Goal: Information Seeking & Learning: Find specific fact

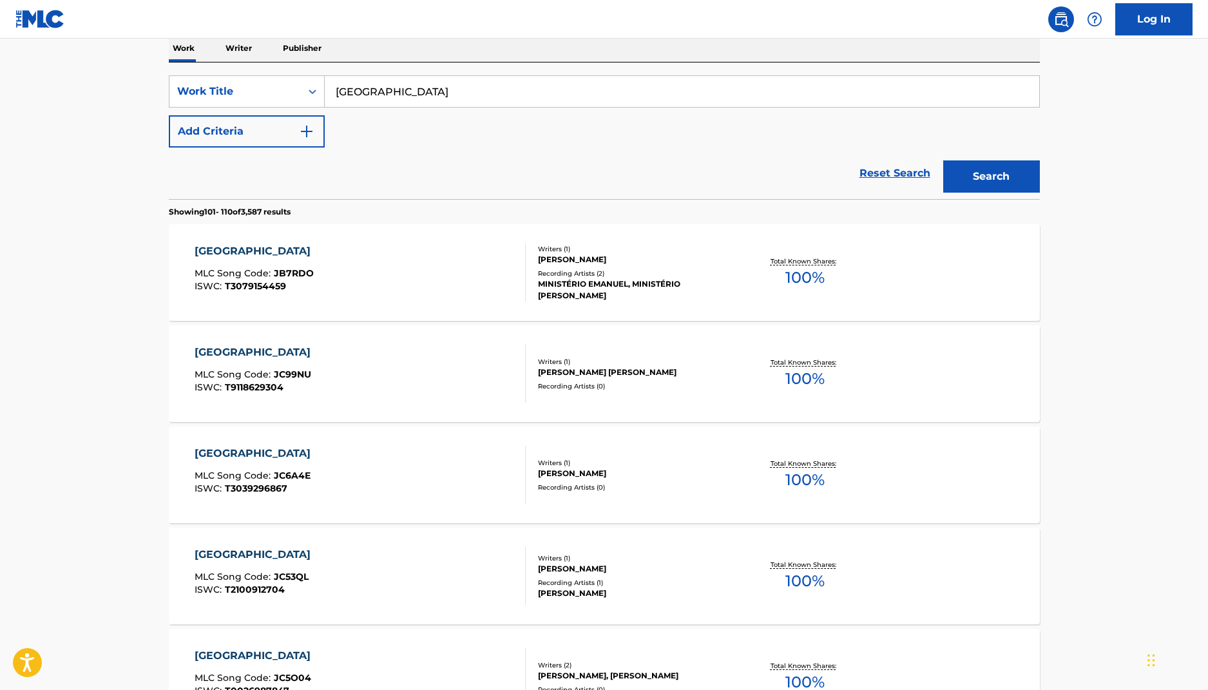
scroll to position [179, 0]
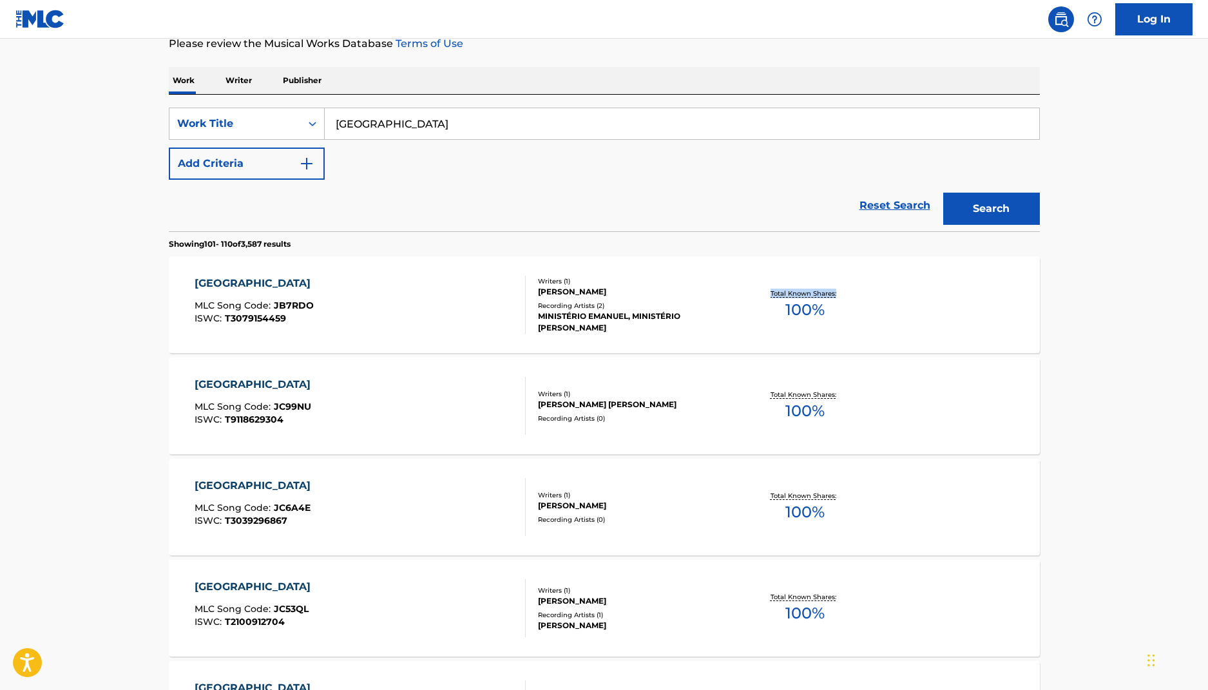
drag, startPoint x: 1205, startPoint y: 300, endPoint x: 913, endPoint y: 218, distance: 303.2
click at [1201, 238] on main "The MLC Public Work Search The accuracy and completeness of The MLC's data is d…" at bounding box center [604, 598] width 1208 height 1476
click at [404, 126] on input "[GEOGRAPHIC_DATA]" at bounding box center [682, 123] width 714 height 31
drag, startPoint x: 418, startPoint y: 126, endPoint x: 298, endPoint y: 108, distance: 121.8
click at [303, 109] on div "SearchWithCriteria90bc9833-f8f7-4eac-95b4-58cfa7deeece Work Title [GEOGRAPHIC_D…" at bounding box center [604, 124] width 871 height 32
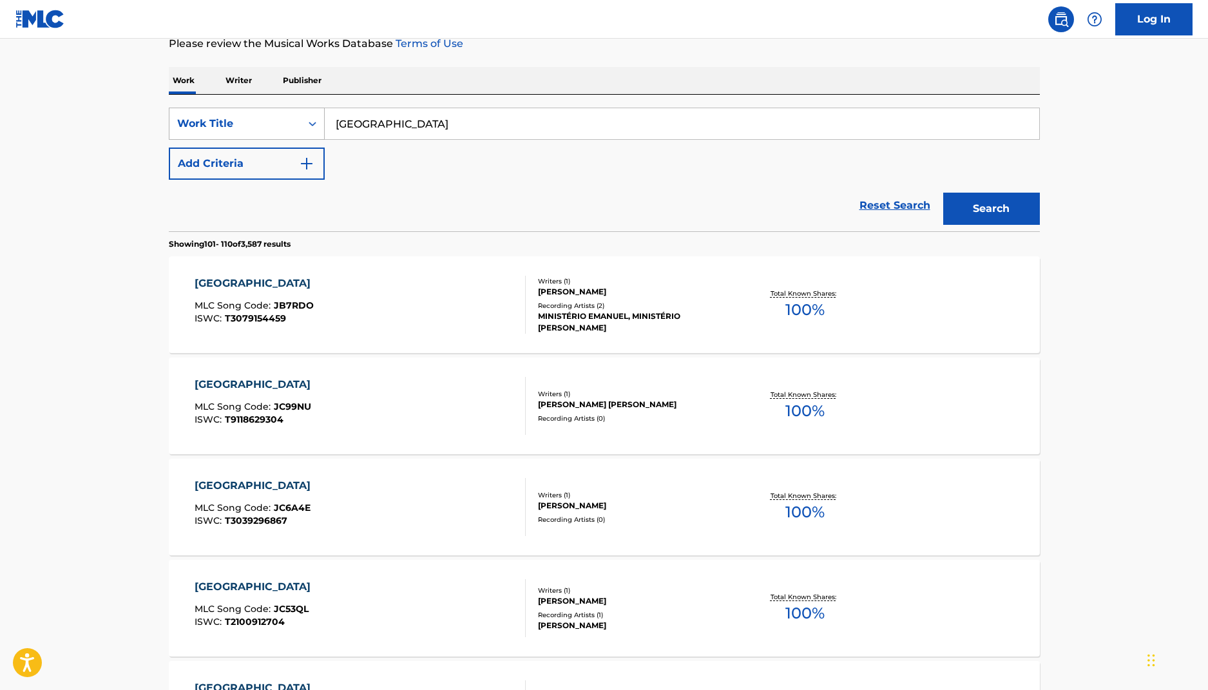
paste input "De Buenas - En Vivo"
drag, startPoint x: 395, startPoint y: 124, endPoint x: 482, endPoint y: 126, distance: 87.6
click at [482, 126] on input "De Buenas - En Vivo" at bounding box center [682, 123] width 714 height 31
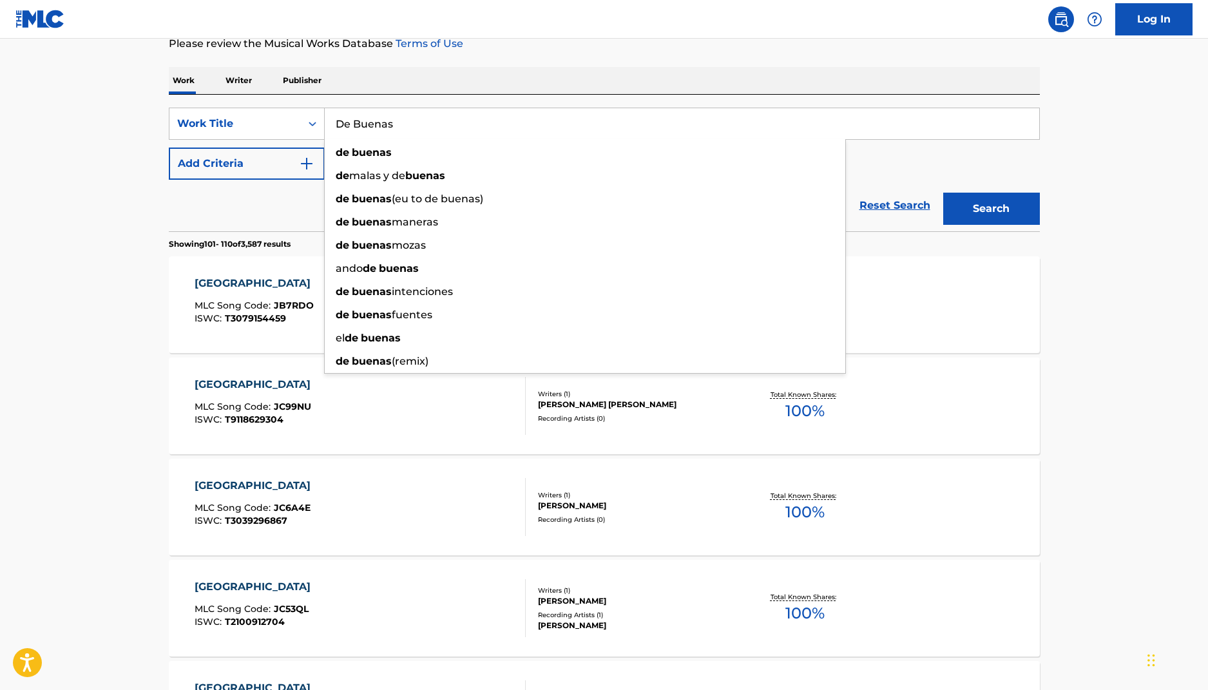
type input "De Buenas"
click at [943, 193] on button "Search" at bounding box center [991, 209] width 97 height 32
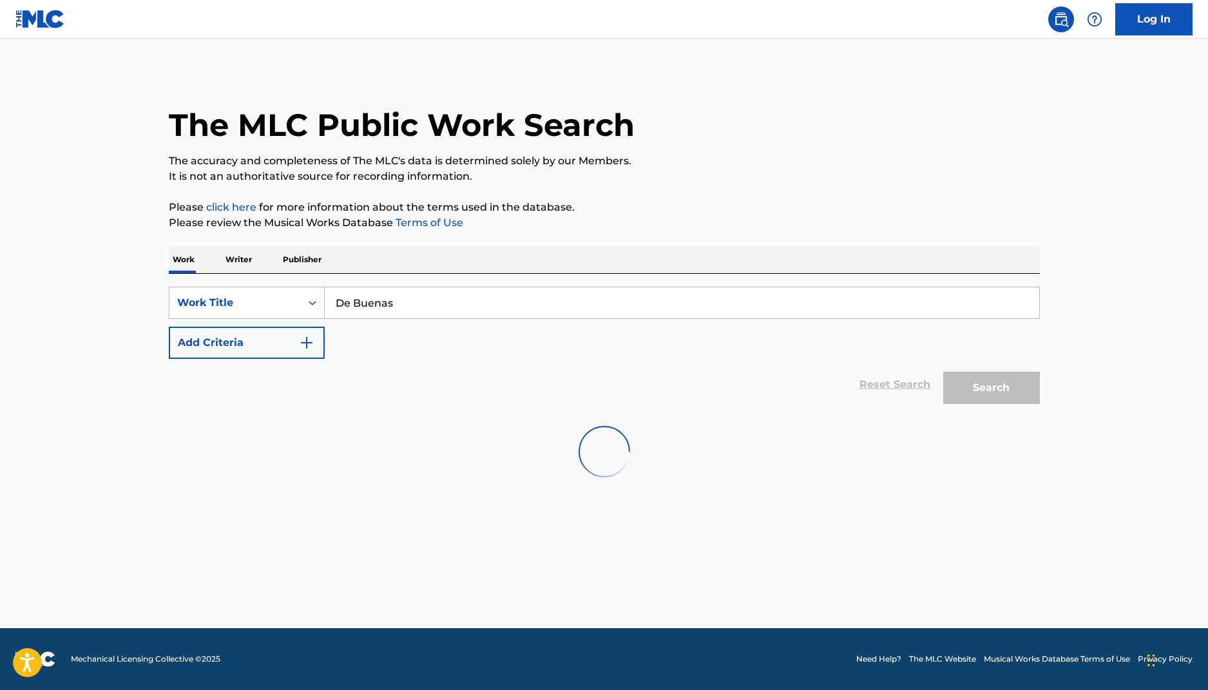
scroll to position [0, 0]
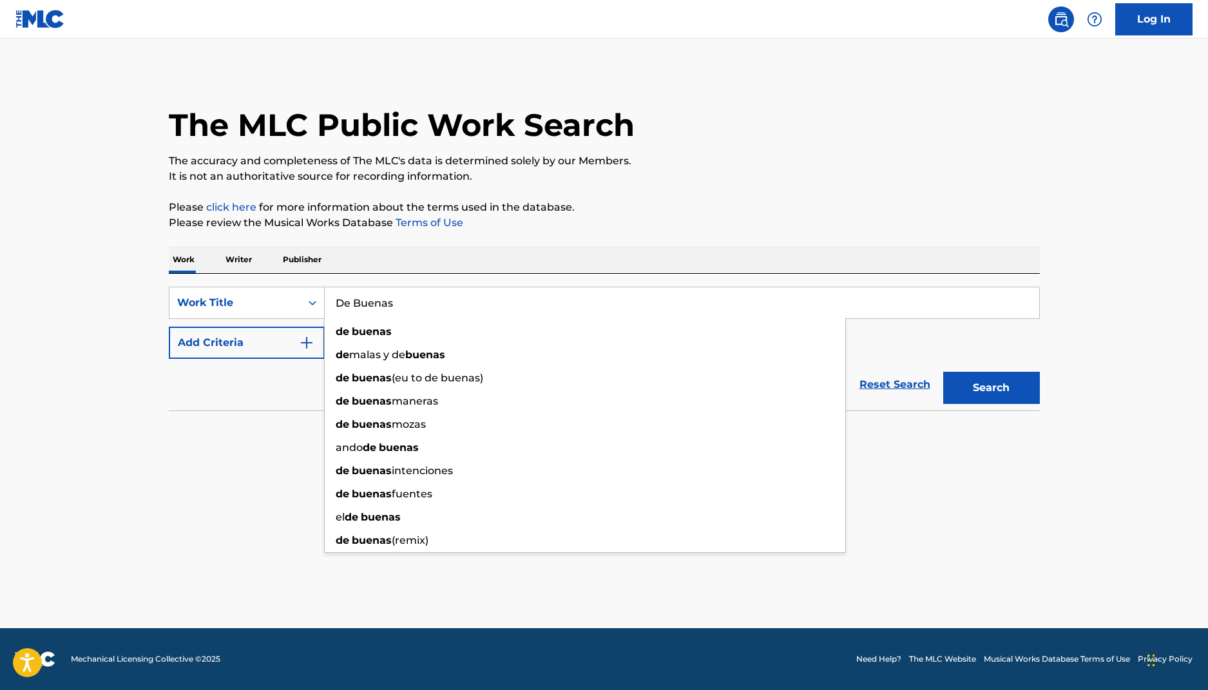
click at [196, 422] on section "No results" at bounding box center [604, 433] width 871 height 33
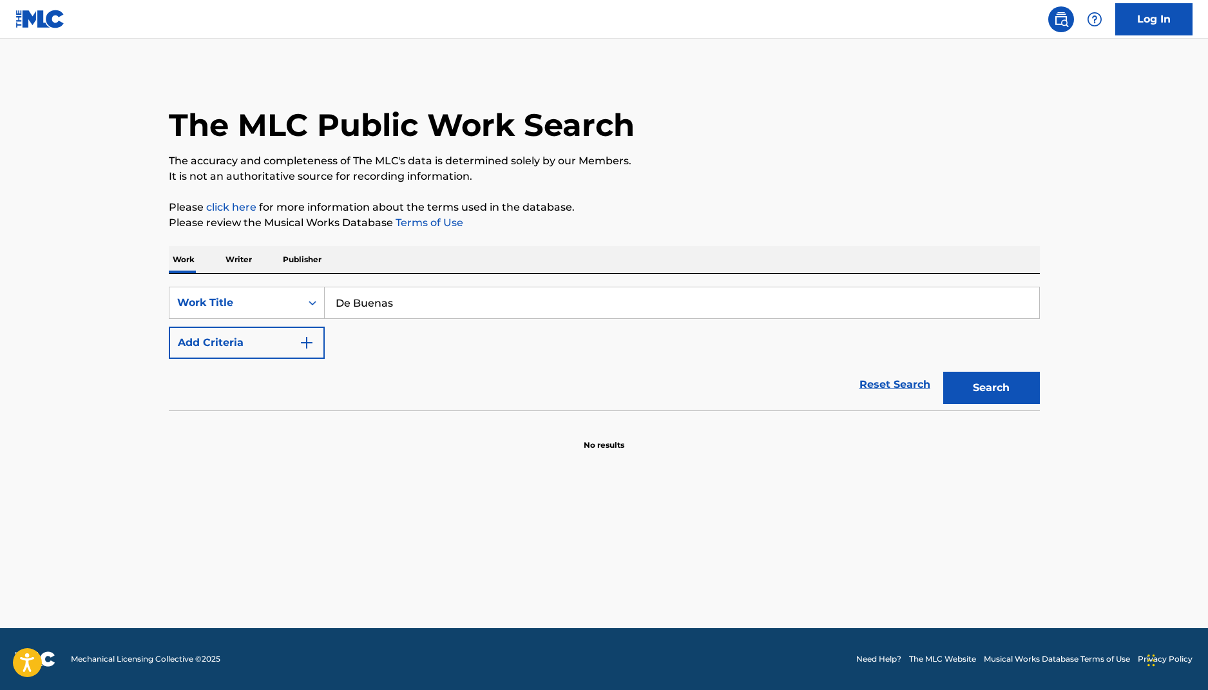
click at [437, 312] on input "De Buenas" at bounding box center [682, 302] width 714 height 31
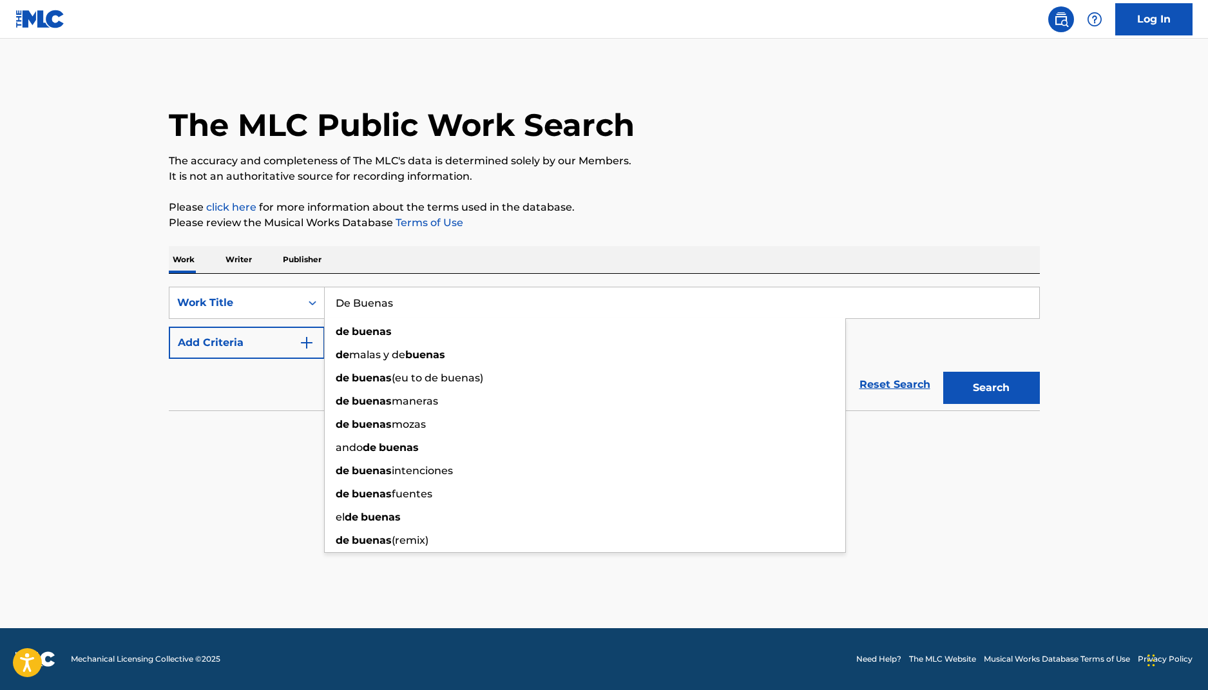
click at [967, 379] on button "Search" at bounding box center [991, 388] width 97 height 32
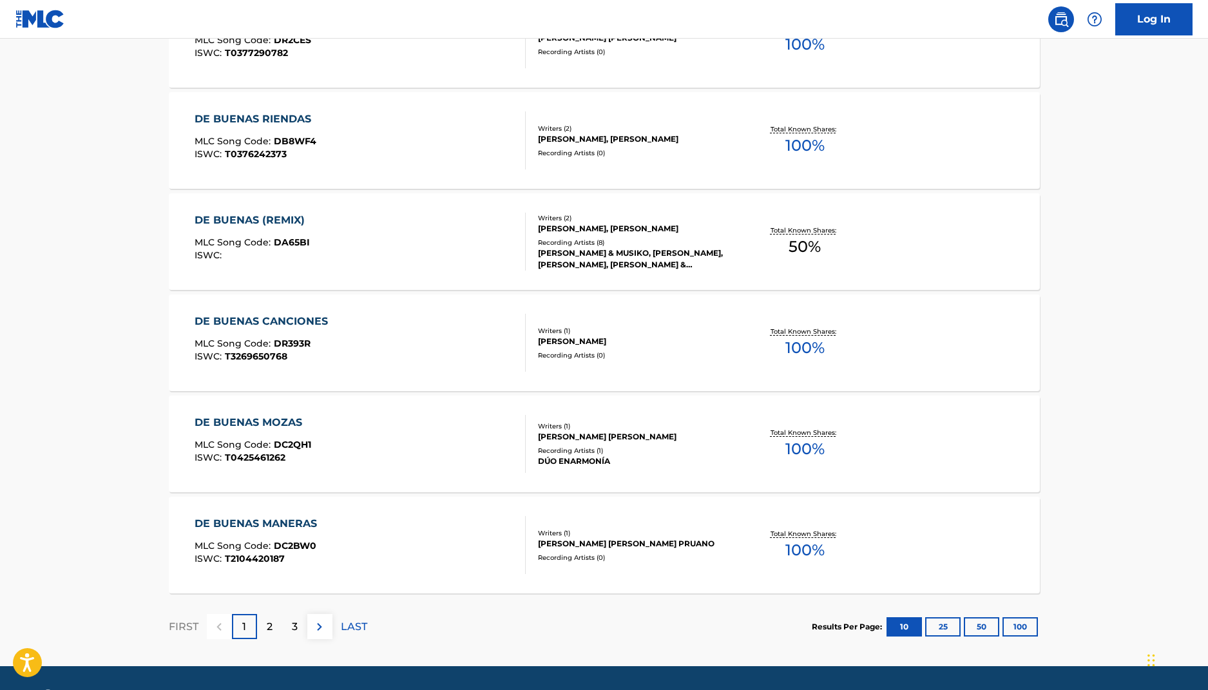
scroll to position [850, 0]
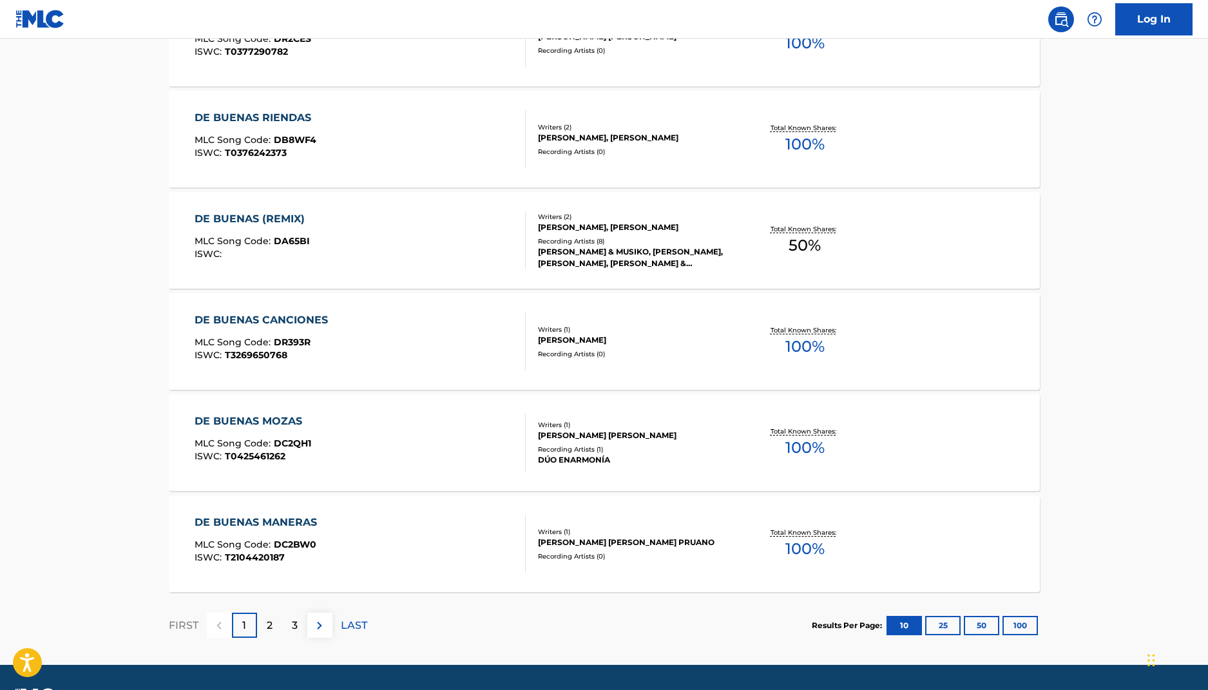
click at [265, 630] on div "2" at bounding box center [269, 625] width 25 height 25
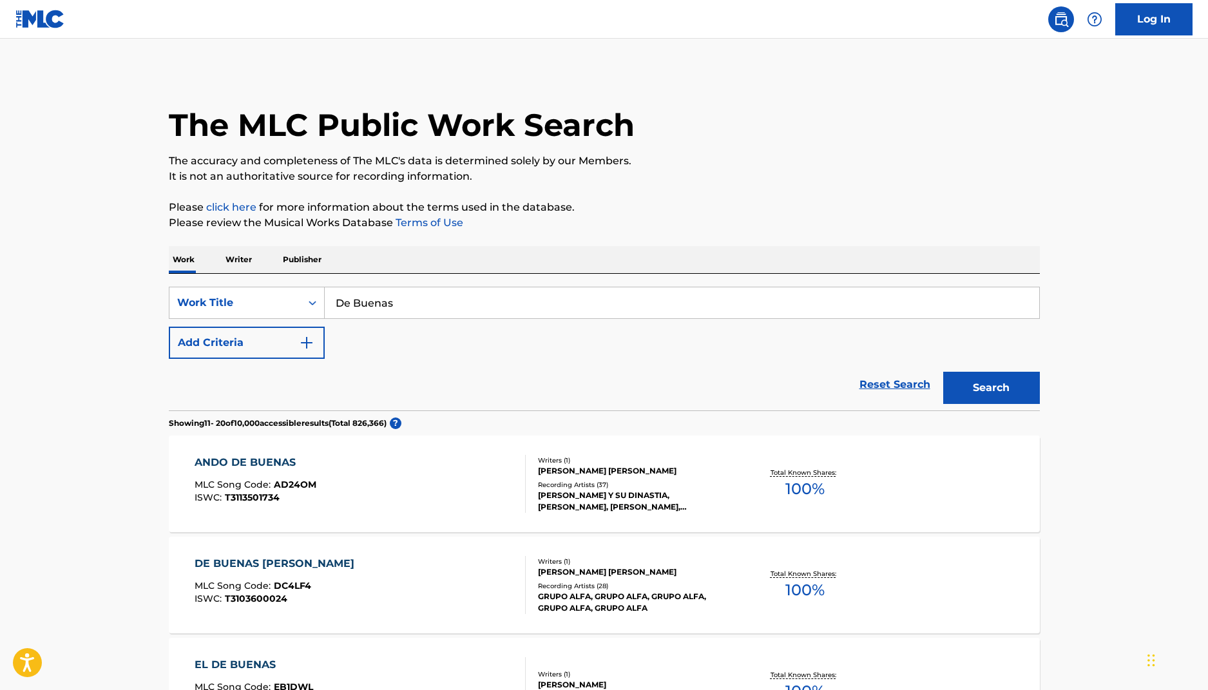
click at [299, 338] on img "Search Form" at bounding box center [306, 342] width 15 height 15
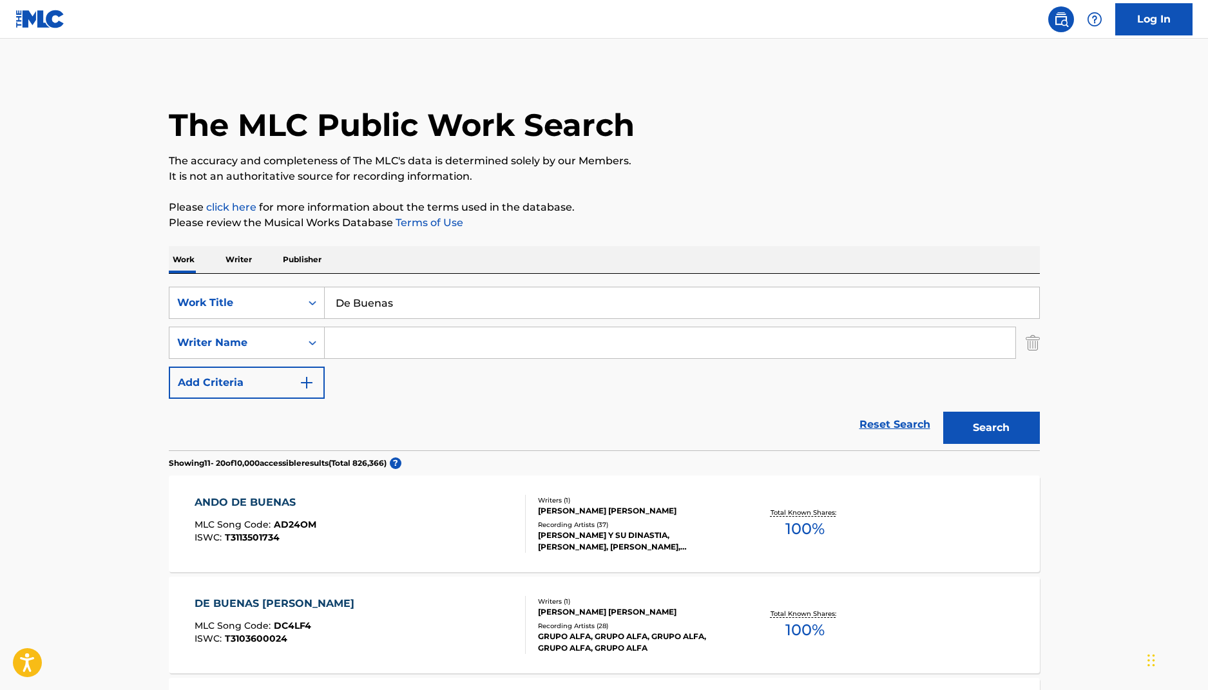
click at [400, 356] on input "Search Form" at bounding box center [670, 342] width 691 height 31
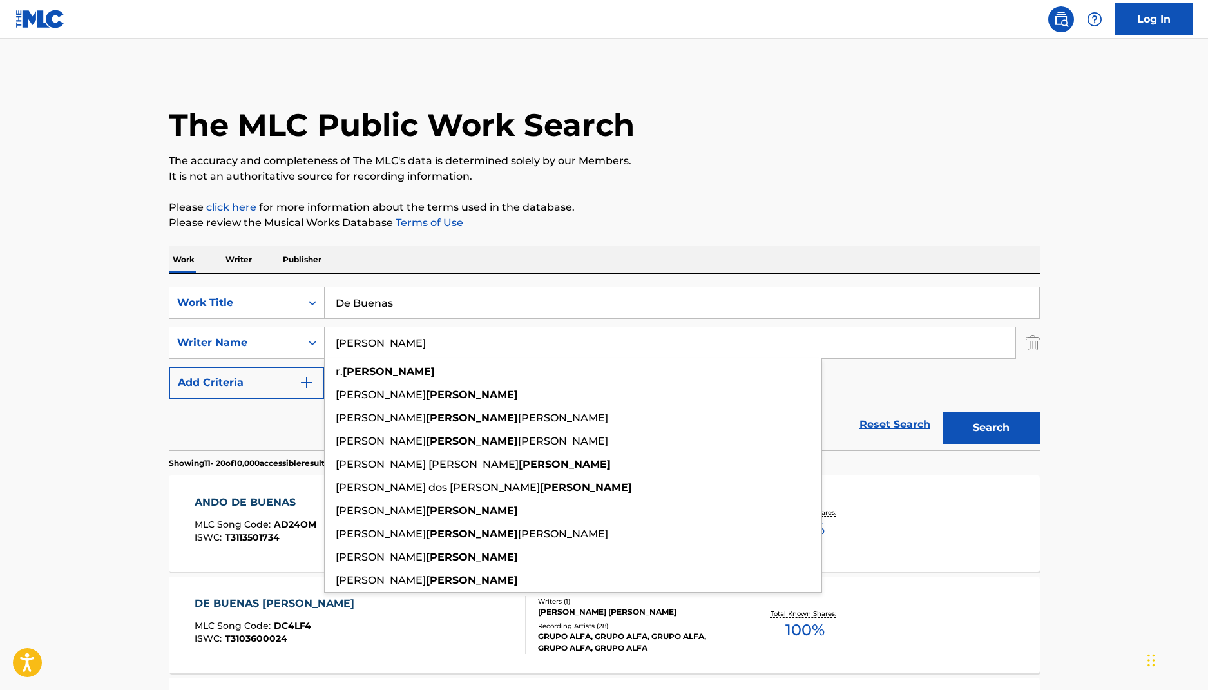
click at [943, 412] on button "Search" at bounding box center [991, 428] width 97 height 32
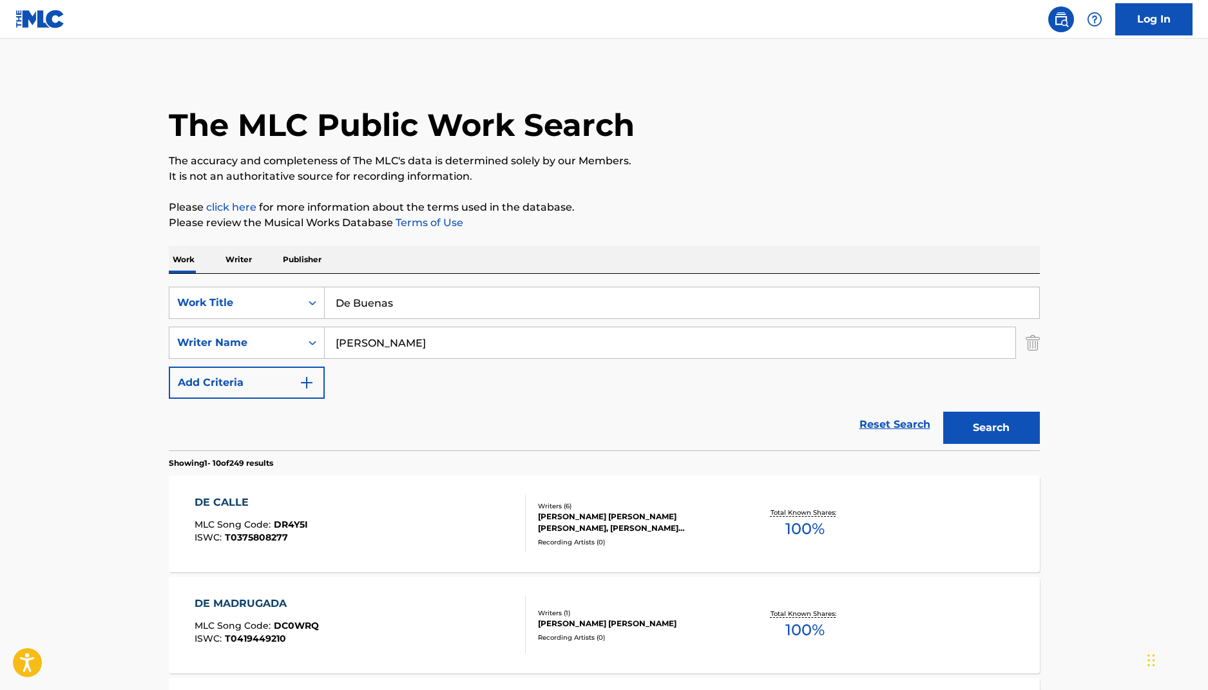
drag, startPoint x: 358, startPoint y: 339, endPoint x: 289, endPoint y: 321, distance: 70.6
click at [289, 321] on div "SearchWithCriteria90bc9833-f8f7-4eac-95b4-58cfa7deeece Work Title De Buenas Sea…" at bounding box center [604, 343] width 871 height 112
paste input "[PERSON_NAME]"
type input "[PERSON_NAME]"
click at [943, 412] on button "Search" at bounding box center [991, 428] width 97 height 32
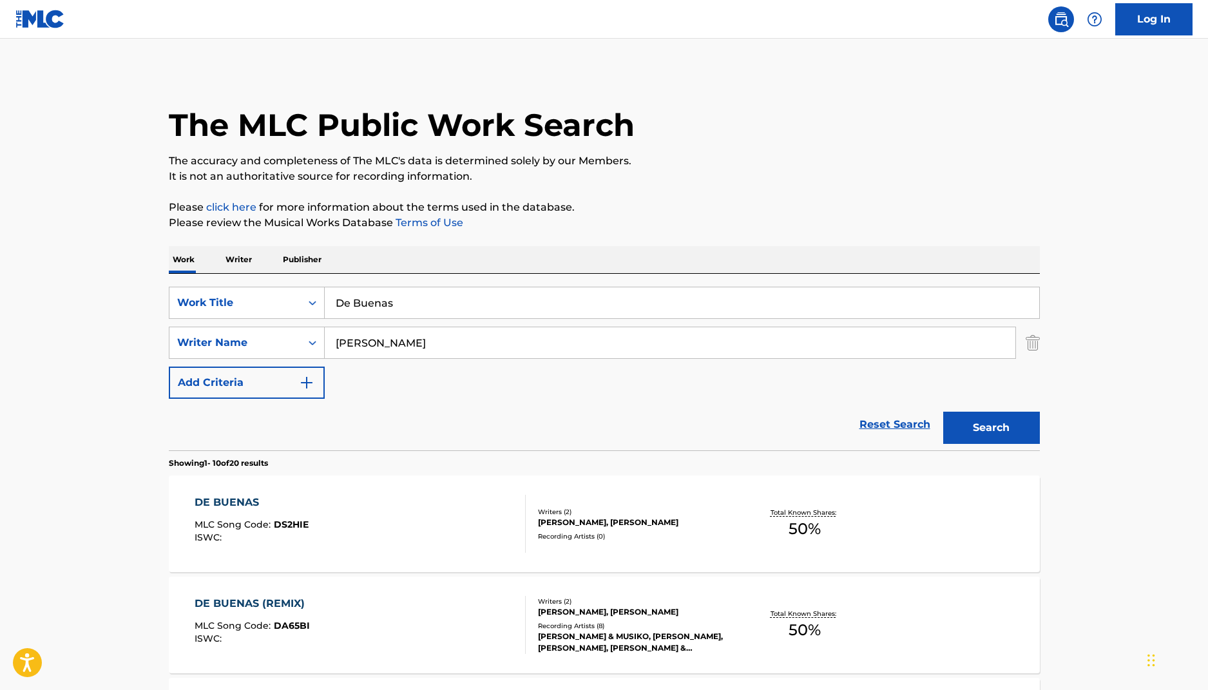
click at [244, 503] on div "DE BUENAS" at bounding box center [252, 502] width 114 height 15
